Goal: Information Seeking & Learning: Find specific fact

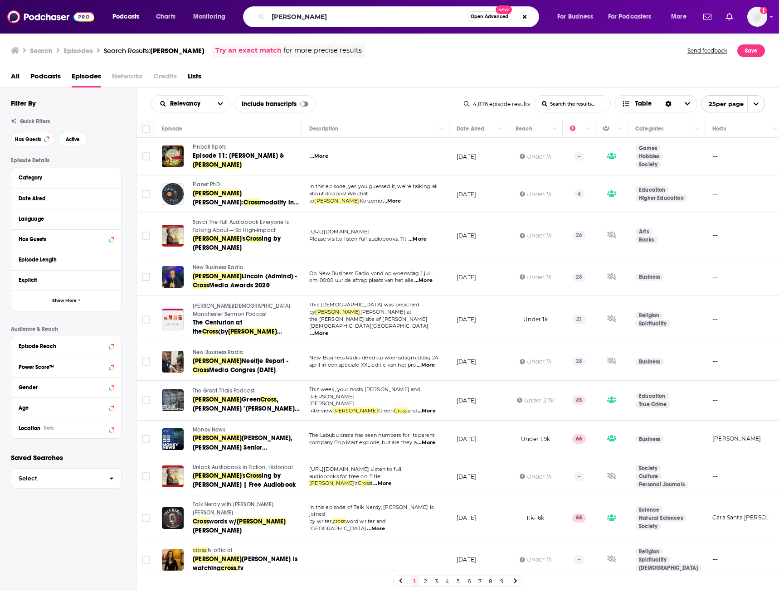
click at [249, 17] on div "[PERSON_NAME] Open Advanced New" at bounding box center [391, 16] width 296 height 21
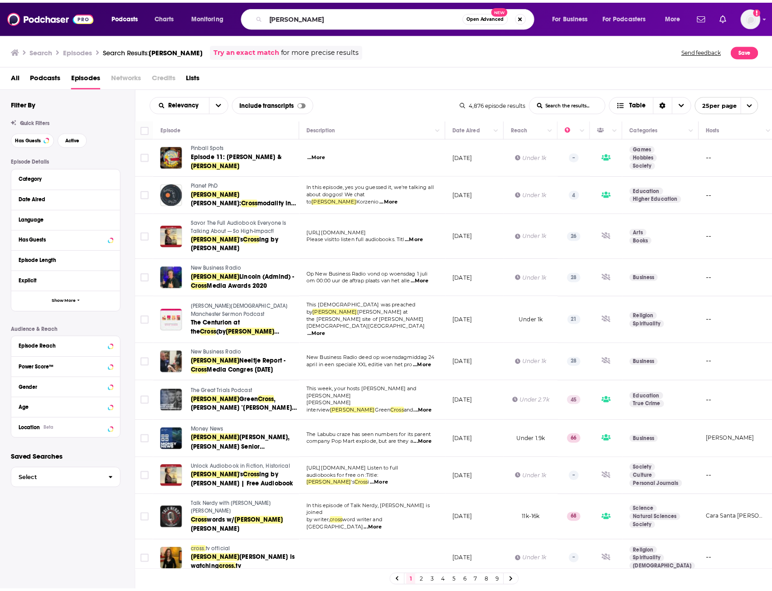
scroll to position [545, 0]
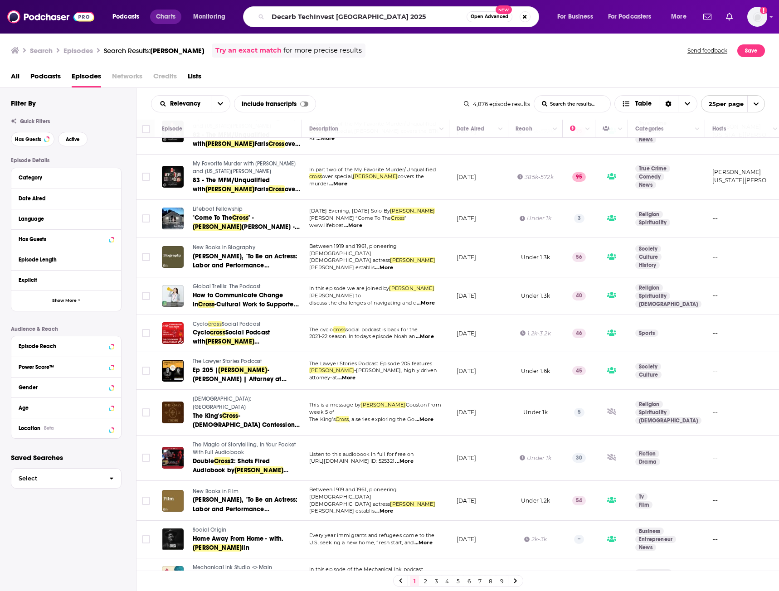
drag, startPoint x: 397, startPoint y: 21, endPoint x: 179, endPoint y: 16, distance: 217.6
click at [179, 16] on div "Podcasts Charts Monitoring Decarb TechInvest [GEOGRAPHIC_DATA] 2025 Open Advanc…" at bounding box center [400, 16] width 589 height 21
click at [414, 17] on input "Decarb TechInvest [GEOGRAPHIC_DATA] 2025" at bounding box center [367, 17] width 199 height 15
drag, startPoint x: 413, startPoint y: 16, endPoint x: 204, endPoint y: 11, distance: 208.6
click at [204, 11] on div "Podcasts Charts Monitoring Decarb TechInvest [GEOGRAPHIC_DATA] 2025 Open Advanc…" at bounding box center [400, 16] width 589 height 21
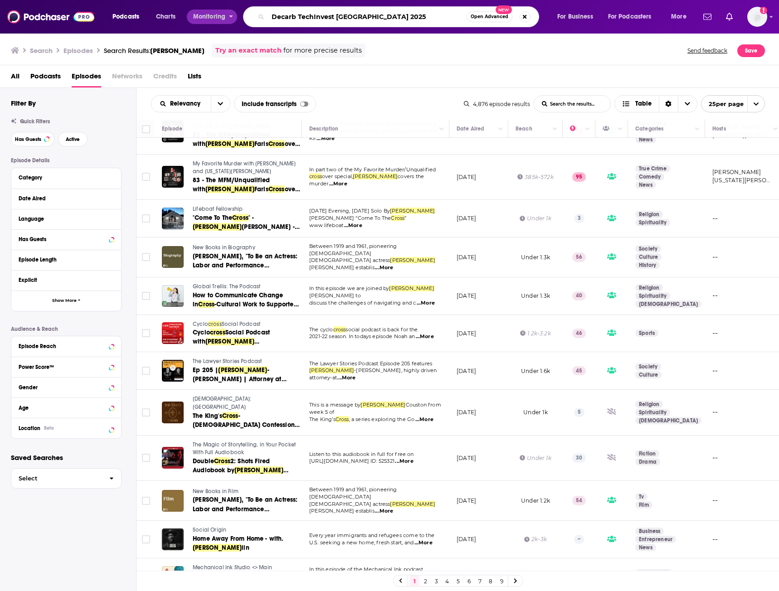
paste input "ickon Pinner"
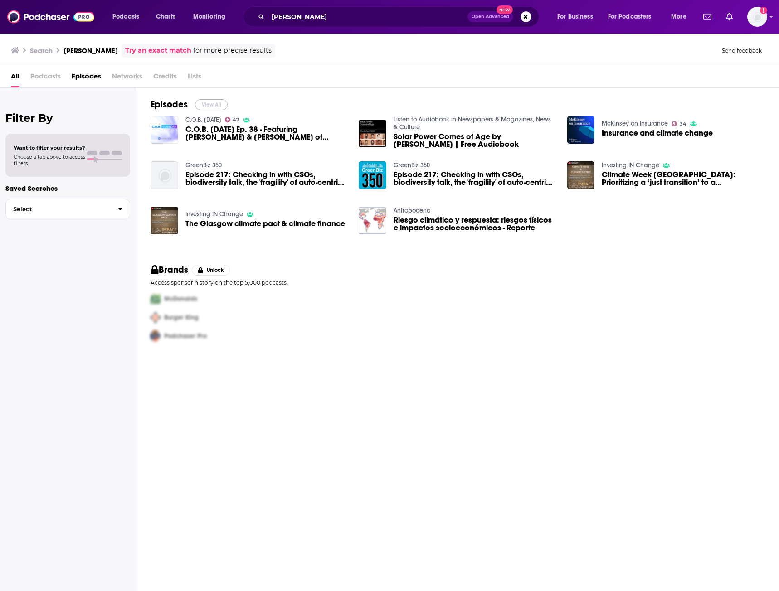
click at [205, 104] on button "View All" at bounding box center [211, 104] width 33 height 11
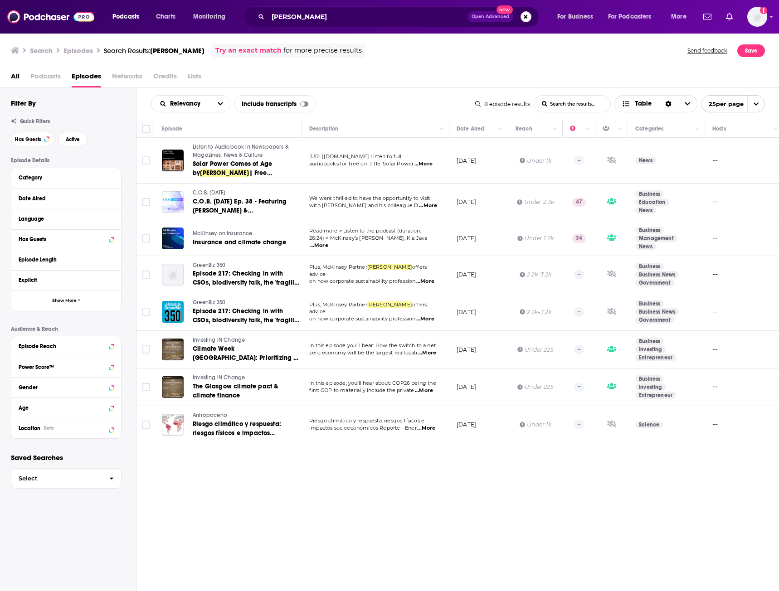
click at [722, 386] on td "--" at bounding box center [744, 388] width 78 height 38
click at [309, 17] on input "[PERSON_NAME]" at bounding box center [367, 17] width 199 height 15
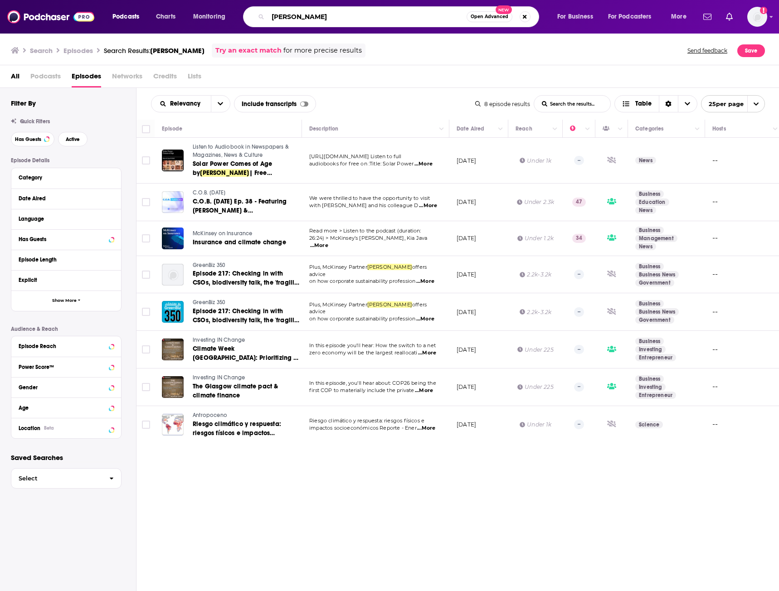
drag, startPoint x: 336, startPoint y: 16, endPoint x: 186, endPoint y: 17, distance: 150.1
click at [186, 17] on div "Podcasts Charts Monitoring [PERSON_NAME] Open Advanced New For Business For Pod…" at bounding box center [400, 16] width 589 height 21
paste input "[PERSON_NAME]"
type input "[PERSON_NAME]"
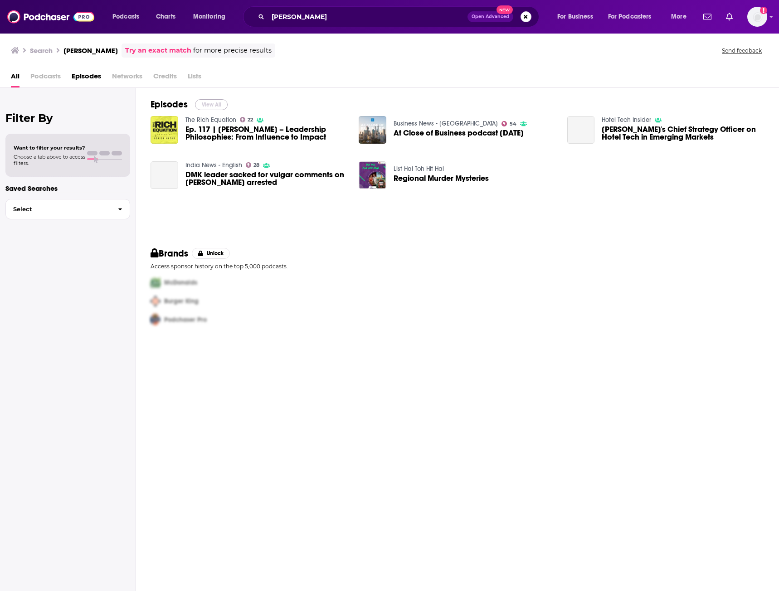
click at [215, 109] on button "View All" at bounding box center [211, 104] width 33 height 11
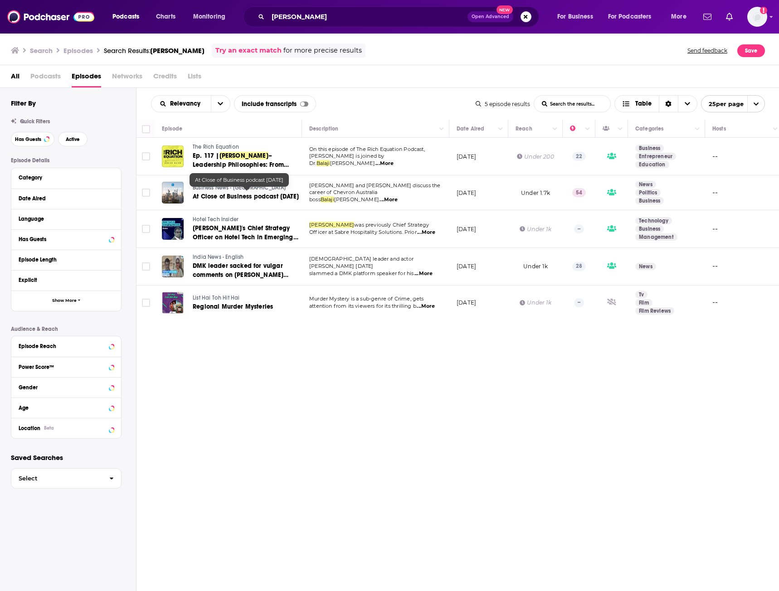
click at [249, 194] on span "At Close of Business podcast [DATE]" at bounding box center [246, 197] width 106 height 8
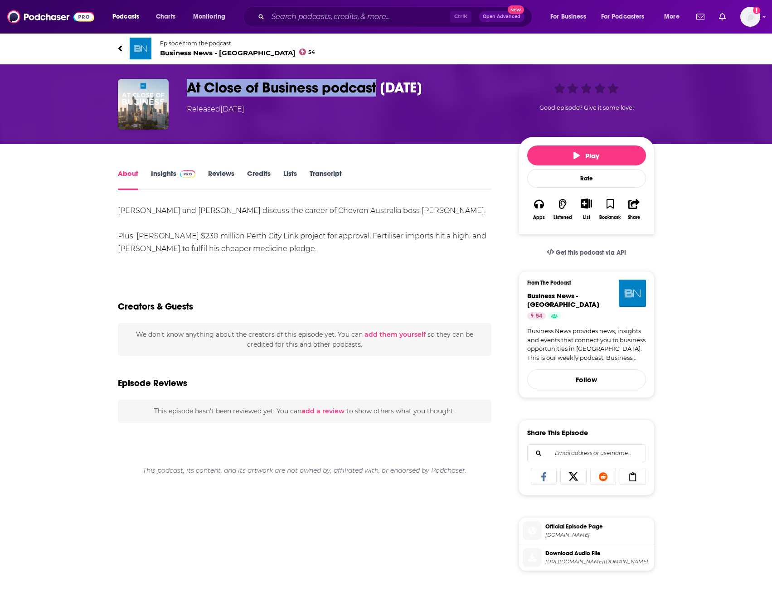
drag, startPoint x: 186, startPoint y: 83, endPoint x: 380, endPoint y: 91, distance: 194.6
click at [380, 91] on div "At Close of Business podcast [DATE] Released [DATE] Good episode? Give it some …" at bounding box center [386, 104] width 537 height 51
copy h1 "At Close of Business podcast"
click at [557, 299] on span "Business News - [GEOGRAPHIC_DATA]" at bounding box center [563, 299] width 72 height 17
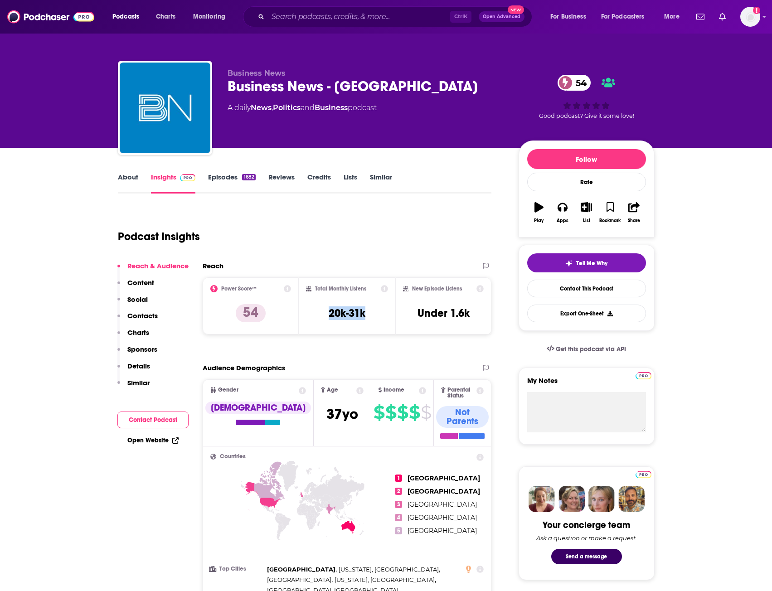
drag, startPoint x: 330, startPoint y: 315, endPoint x: 368, endPoint y: 315, distance: 37.6
click at [368, 315] on div "Total Monthly Listens 20k-31k" at bounding box center [347, 306] width 82 height 42
copy h3 "20k-31k"
click at [134, 181] on link "About" at bounding box center [128, 183] width 20 height 21
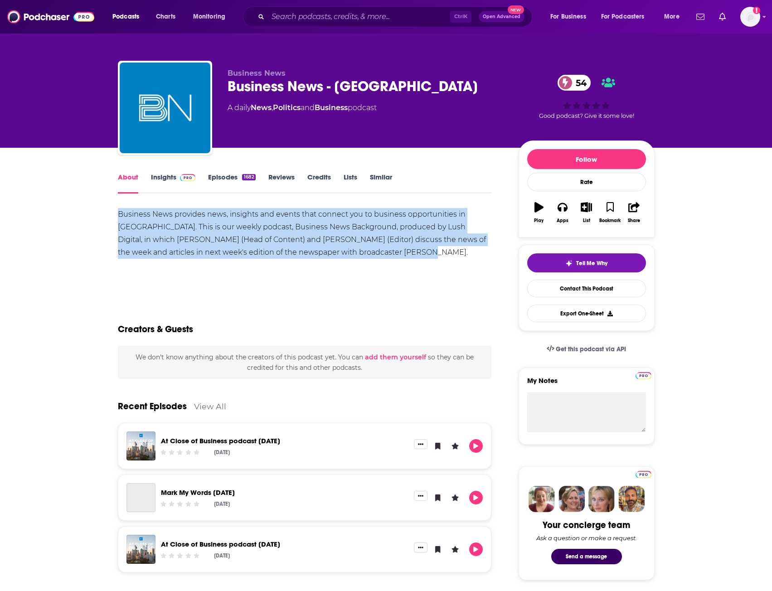
drag, startPoint x: 112, startPoint y: 211, endPoint x: 404, endPoint y: 258, distance: 296.2
copy div "Business News provides news, insights and events that connect you to business o…"
click at [349, 261] on div "Business News provides news, insights and events that connect you to business o…" at bounding box center [305, 239] width 374 height 63
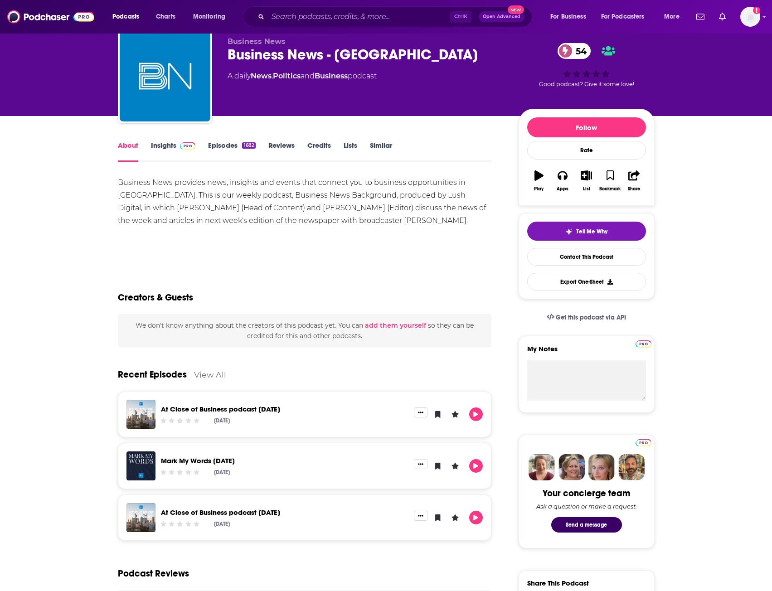
scroll to position [45, 0]
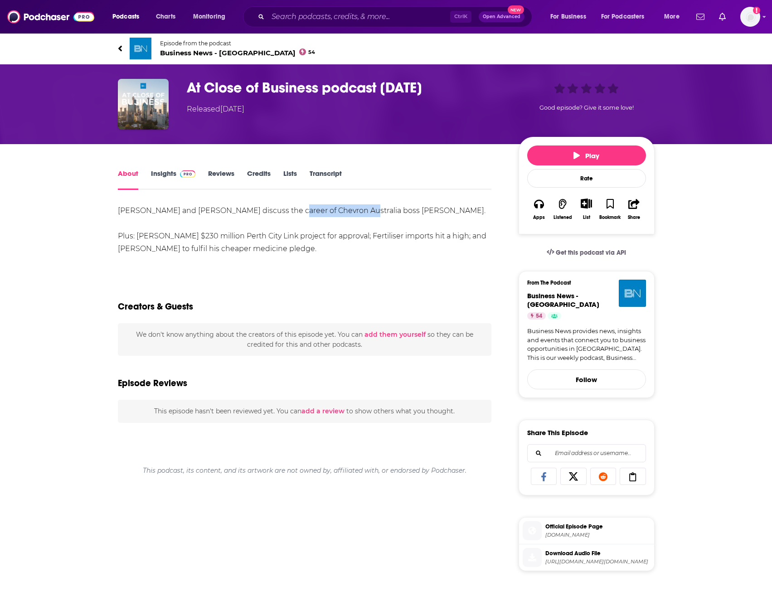
drag, startPoint x: 288, startPoint y: 209, endPoint x: 359, endPoint y: 211, distance: 71.2
click at [359, 211] on div "[PERSON_NAME] and [PERSON_NAME] discuss the career of Chevron Australia boss [P…" at bounding box center [305, 229] width 374 height 51
click at [357, 250] on div "[PERSON_NAME] and [PERSON_NAME] discuss the career of Chevron Australia boss [P…" at bounding box center [305, 229] width 374 height 51
drag, startPoint x: 408, startPoint y: 213, endPoint x: 425, endPoint y: 213, distance: 16.8
click at [425, 213] on div "[PERSON_NAME] and [PERSON_NAME] discuss the career of Chevron Australia boss [P…" at bounding box center [305, 229] width 374 height 51
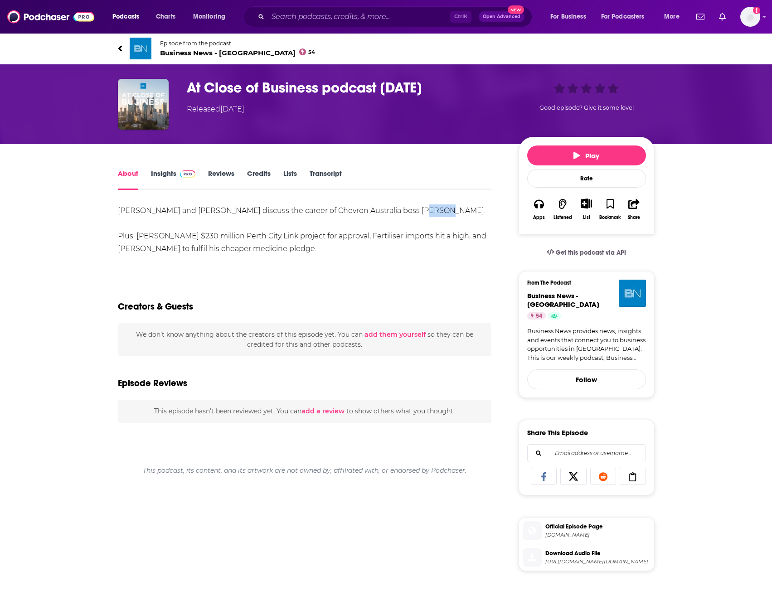
click at [418, 214] on div "[PERSON_NAME] and [PERSON_NAME] discuss the career of Chevron Australia boss [P…" at bounding box center [305, 229] width 374 height 51
drag, startPoint x: 407, startPoint y: 211, endPoint x: 427, endPoint y: 214, distance: 20.6
click at [427, 214] on div "[PERSON_NAME] and [PERSON_NAME] discuss the career of Chevron Australia boss [P…" at bounding box center [305, 229] width 374 height 51
copy div "Balaji"
click at [110, 238] on div "About Insights Reviews Credits Lists Transcript [PERSON_NAME] and [PERSON_NAME]…" at bounding box center [310, 515] width 415 height 695
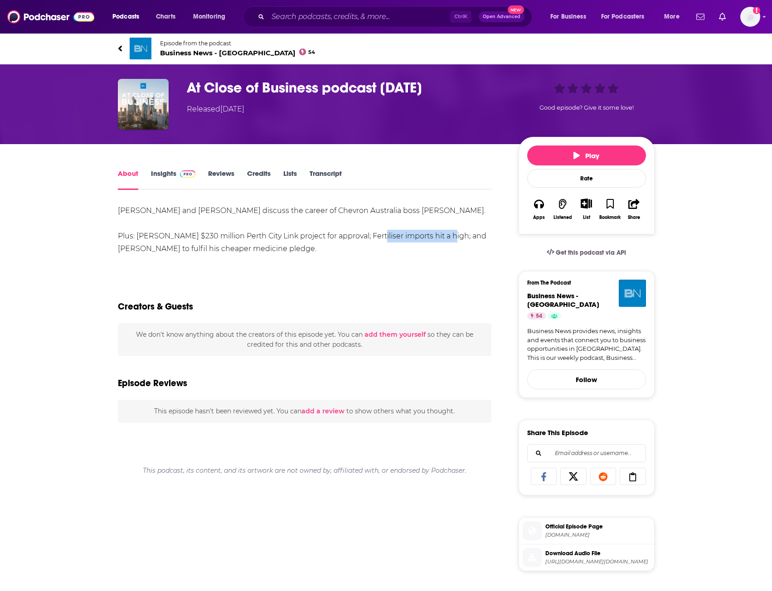
drag, startPoint x: 365, startPoint y: 238, endPoint x: 440, endPoint y: 233, distance: 74.5
click at [440, 233] on div "[PERSON_NAME] and [PERSON_NAME] discuss the career of Chevron Australia boss [P…" at bounding box center [305, 229] width 374 height 51
click at [461, 248] on div "[PERSON_NAME] and [PERSON_NAME] discuss the career of Chevron Australia boss [P…" at bounding box center [305, 229] width 374 height 51
